Goal: Transaction & Acquisition: Purchase product/service

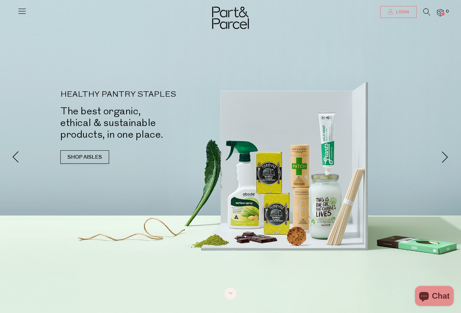
click at [396, 14] on span "Login" at bounding box center [401, 12] width 15 height 6
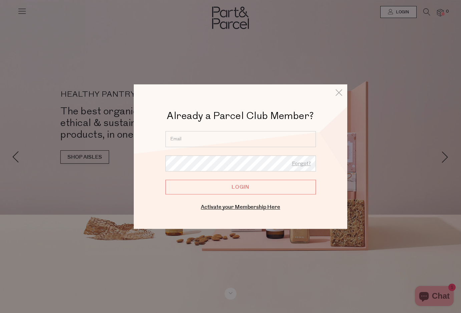
type input "teresalococo01@gmail.com"
click at [247, 189] on input "Login" at bounding box center [240, 187] width 150 height 15
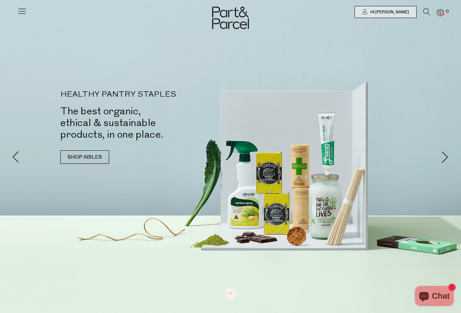
click at [23, 12] on icon at bounding box center [21, 10] width 9 height 9
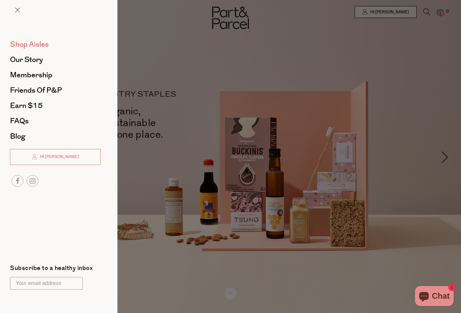
click at [36, 44] on span "Shop Aisles" at bounding box center [29, 44] width 39 height 11
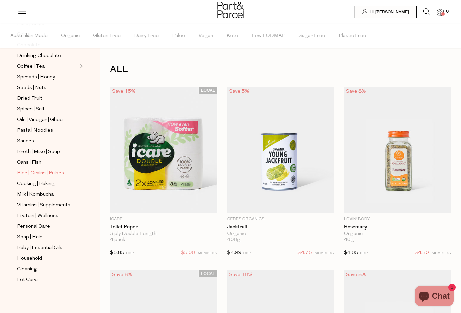
scroll to position [177, 0]
click at [46, 216] on span "Protein | Wellness" at bounding box center [37, 216] width 41 height 8
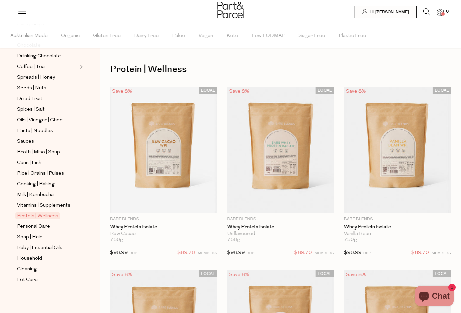
scroll to position [176, 0]
click at [55, 204] on span "Vitamins | Supplements" at bounding box center [43, 206] width 53 height 8
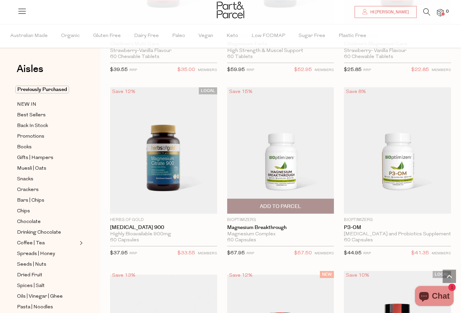
scroll to position [1471, 0]
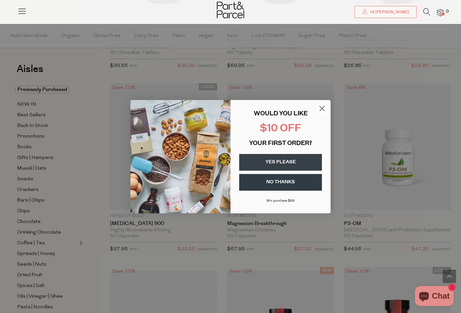
click at [298, 179] on button "NO THANKS" at bounding box center [280, 182] width 83 height 17
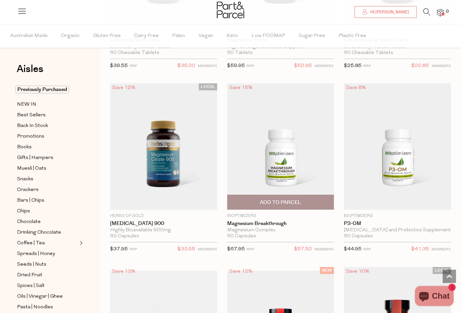
click at [297, 199] on span "Add To Parcel" at bounding box center [280, 202] width 41 height 7
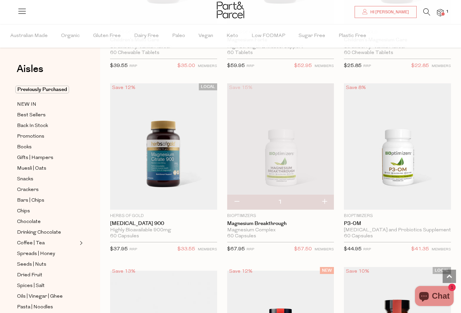
click at [321, 199] on button "button" at bounding box center [324, 202] width 19 height 15
type input "2"
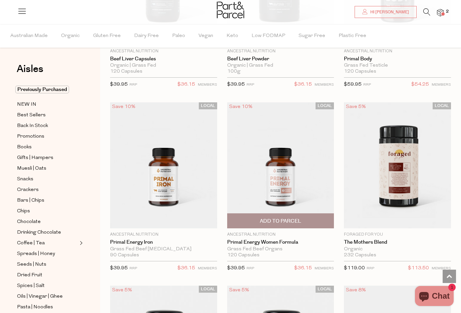
scroll to position [2203, 0]
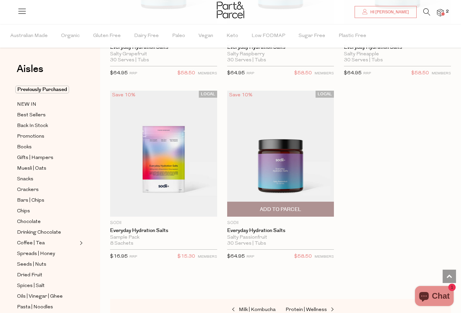
scroll to position [3498, 0]
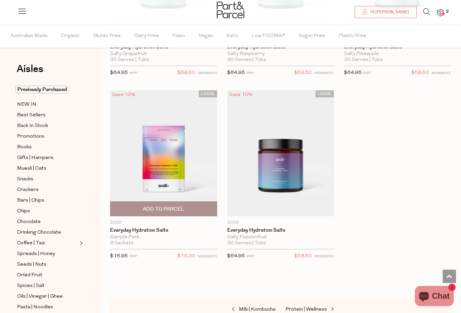
click at [169, 206] on span "Add To Parcel" at bounding box center [163, 209] width 41 height 7
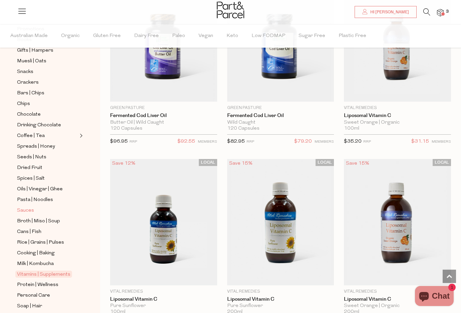
scroll to position [110, 0]
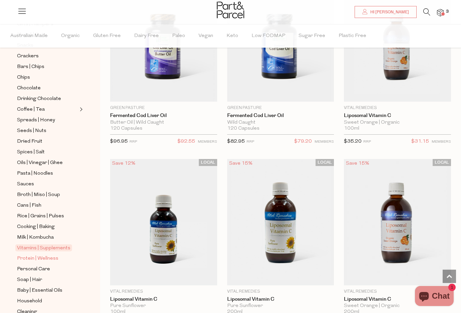
click at [37, 257] on span "Protein | Wellness" at bounding box center [37, 259] width 41 height 8
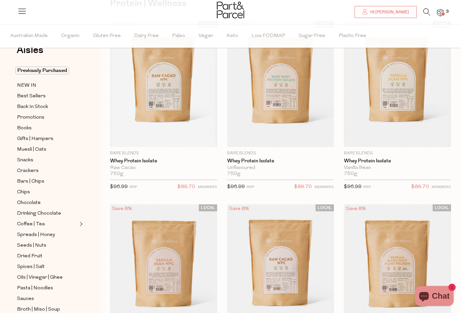
scroll to position [68, 0]
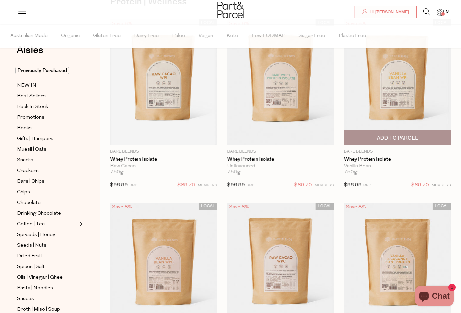
click at [400, 137] on span "Add To Parcel" at bounding box center [397, 138] width 41 height 7
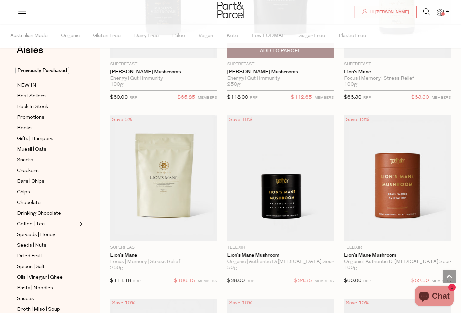
scroll to position [2217, 0]
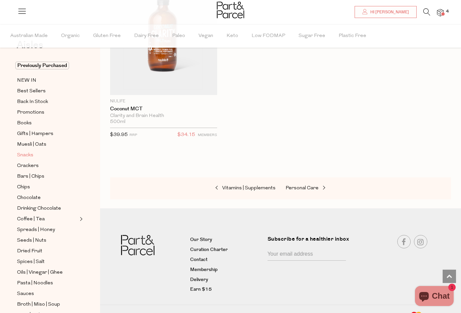
scroll to position [5094, 0]
click at [30, 176] on span "Bars | Chips" at bounding box center [30, 177] width 27 height 8
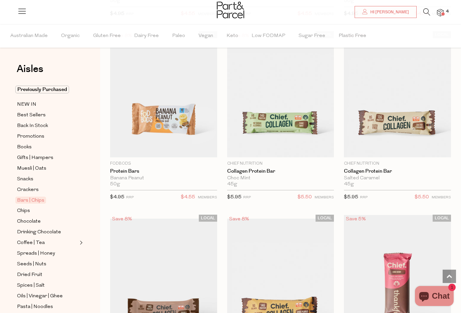
scroll to position [788, 0]
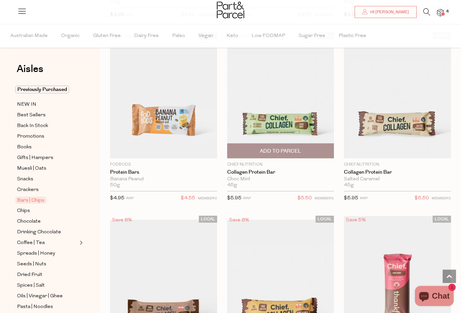
click at [286, 150] on span "Add To Parcel" at bounding box center [280, 151] width 41 height 7
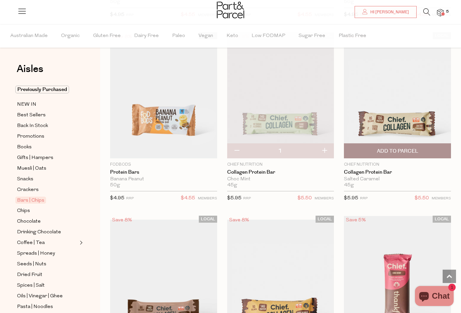
click at [371, 150] on span "Add To Parcel" at bounding box center [397, 151] width 103 height 14
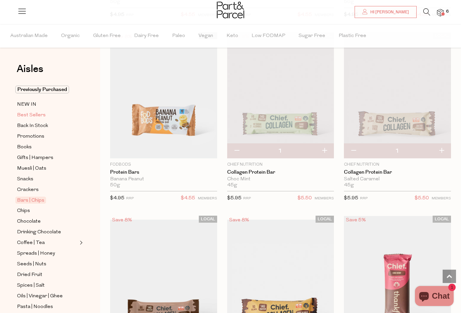
click at [38, 112] on span "Best Sellers" at bounding box center [31, 115] width 29 height 8
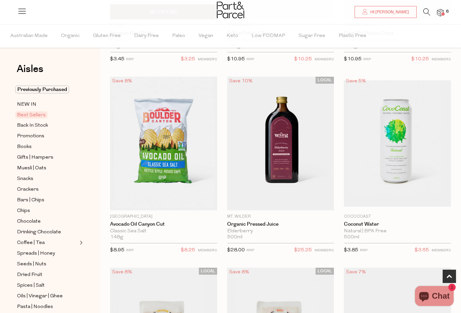
scroll to position [388, 0]
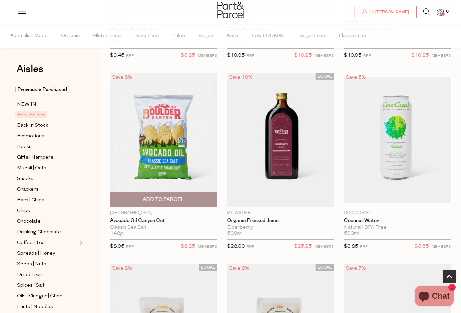
click at [187, 195] on span "Add To Parcel" at bounding box center [163, 199] width 103 height 14
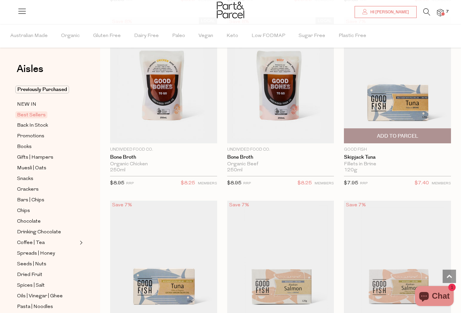
scroll to position [635, 0]
click at [406, 136] on span "Add To Parcel" at bounding box center [397, 135] width 41 height 7
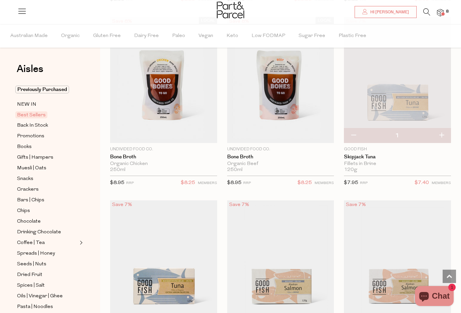
click at [440, 134] on button "button" at bounding box center [441, 135] width 19 height 15
type input "2"
click at [415, 136] on input "2" at bounding box center [397, 135] width 107 height 17
click at [440, 134] on button "button" at bounding box center [441, 135] width 19 height 15
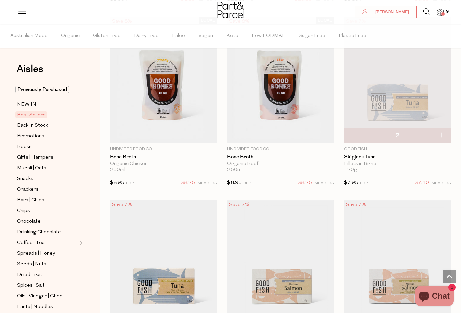
type input "3"
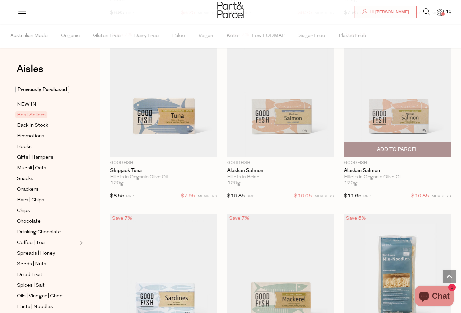
scroll to position [806, 0]
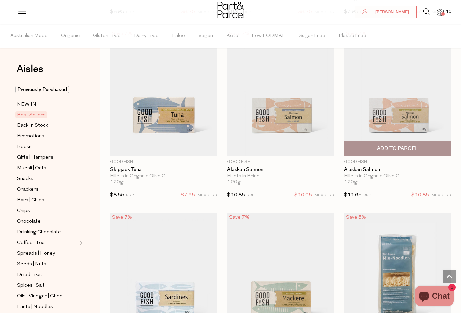
click at [432, 146] on span "Add To Parcel" at bounding box center [397, 148] width 103 height 14
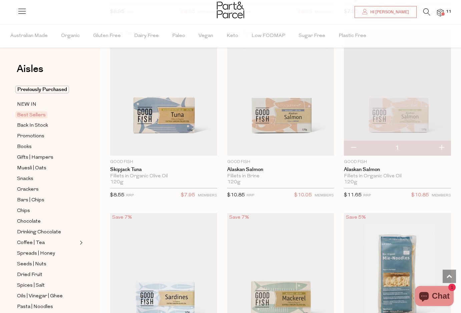
click at [439, 147] on button "button" at bounding box center [441, 148] width 19 height 15
type input "2"
click at [439, 147] on button "button" at bounding box center [441, 148] width 19 height 15
type input "3"
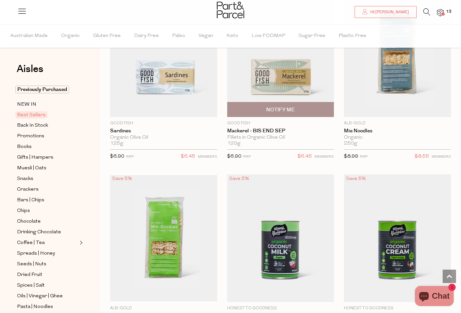
scroll to position [1029, 0]
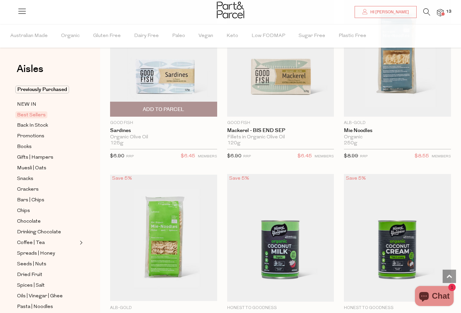
click at [191, 111] on span "Add To Parcel" at bounding box center [163, 109] width 103 height 14
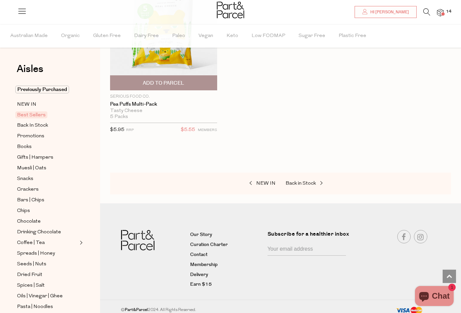
scroll to position [2524, 0]
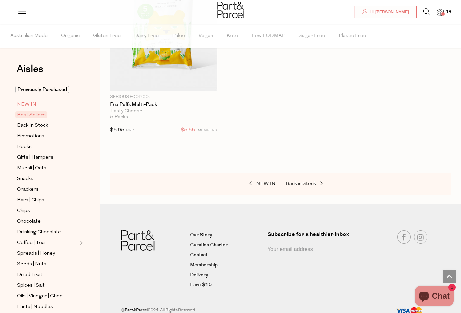
click at [32, 104] on span "NEW IN" at bounding box center [26, 105] width 19 height 8
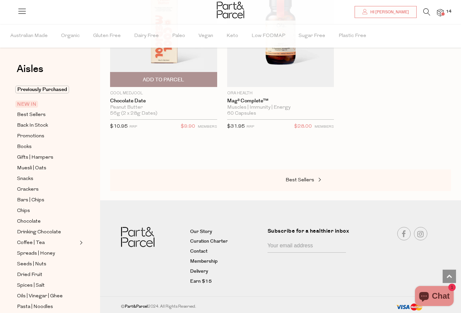
scroll to position [874, 0]
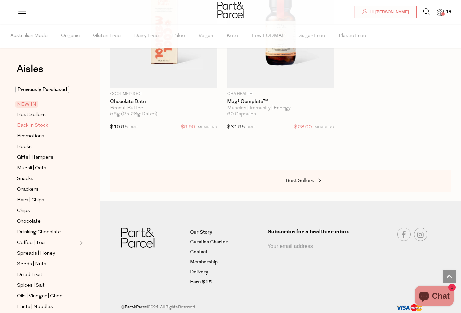
click at [44, 124] on span "Back In Stock" at bounding box center [32, 126] width 31 height 8
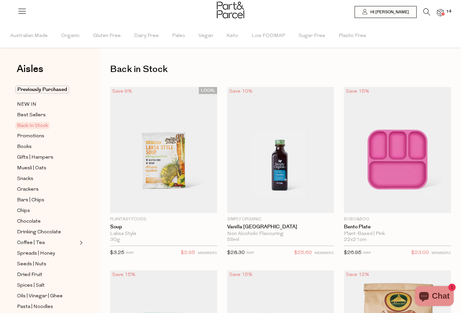
click at [444, 11] on span "14" at bounding box center [448, 12] width 9 height 6
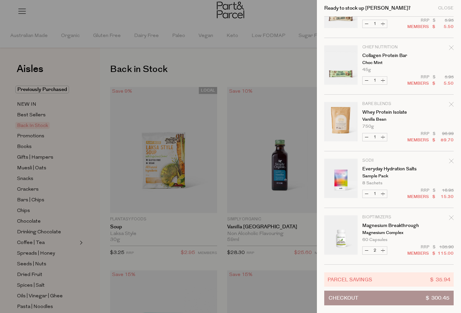
scroll to position [262, 0]
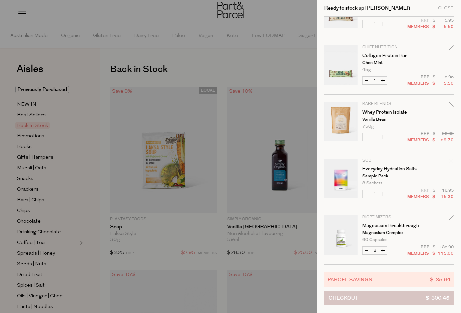
click at [349, 296] on span "Checkout" at bounding box center [343, 298] width 30 height 14
